Goal: Information Seeking & Learning: Learn about a topic

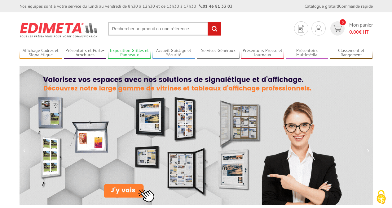
click at [131, 52] on link "Exposition Grilles et Panneaux" at bounding box center [129, 53] width 43 height 10
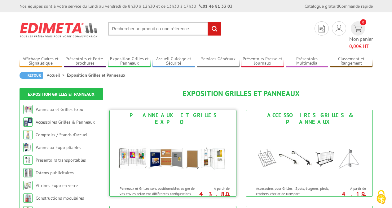
scroll to position [31, 0]
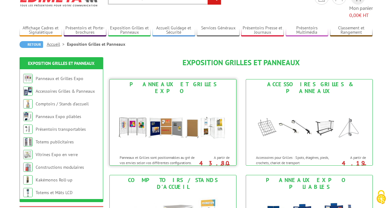
click at [182, 136] on img at bounding box center [172, 124] width 115 height 56
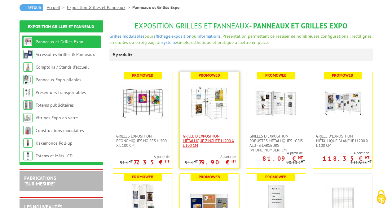
scroll to position [62, 0]
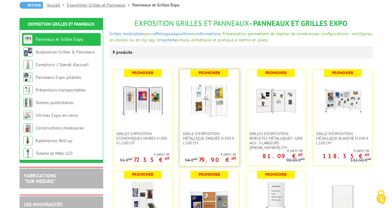
click at [220, 105] on img at bounding box center [209, 100] width 43 height 43
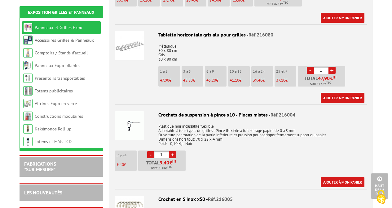
scroll to position [681, 0]
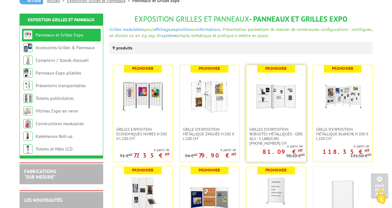
scroll to position [62, 0]
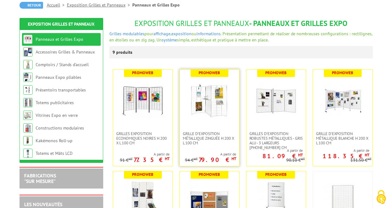
click at [221, 120] on img at bounding box center [209, 100] width 43 height 43
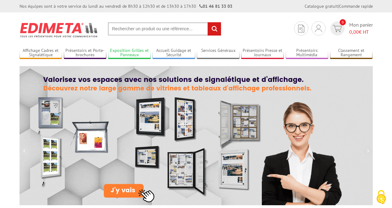
click at [130, 50] on link "Exposition Grilles et Panneaux" at bounding box center [129, 53] width 43 height 10
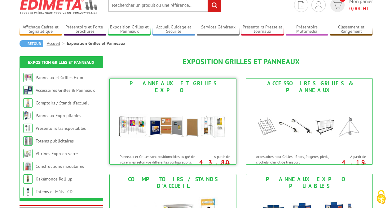
scroll to position [93, 0]
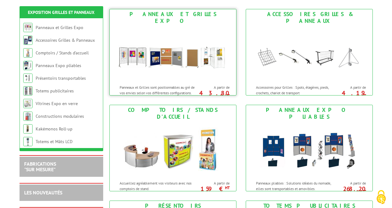
click at [188, 85] on p "Panneaux et Grilles sont positionnables au gré de vos envies selon vos différen…" at bounding box center [158, 90] width 77 height 11
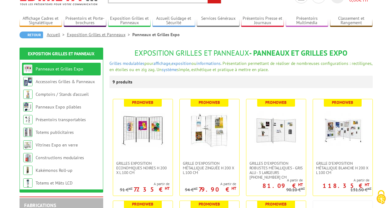
scroll to position [124, 0]
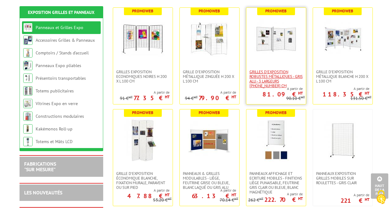
click at [264, 77] on span "Grilles d'exposition robustes métalliques - gris alu - 3 largeurs [PHONE_NUMBER…" at bounding box center [275, 79] width 53 height 19
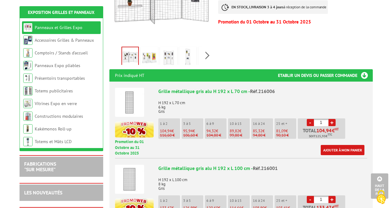
scroll to position [186, 0]
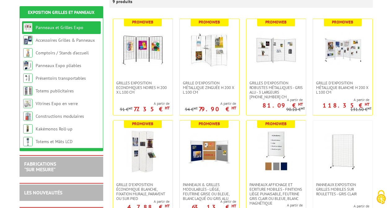
scroll to position [124, 0]
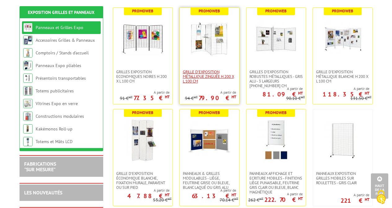
click at [207, 79] on span "Grille d'exposition métallique Zinguée H 200 x L 100 cm" at bounding box center [209, 77] width 53 height 14
